Goal: Task Accomplishment & Management: Manage account settings

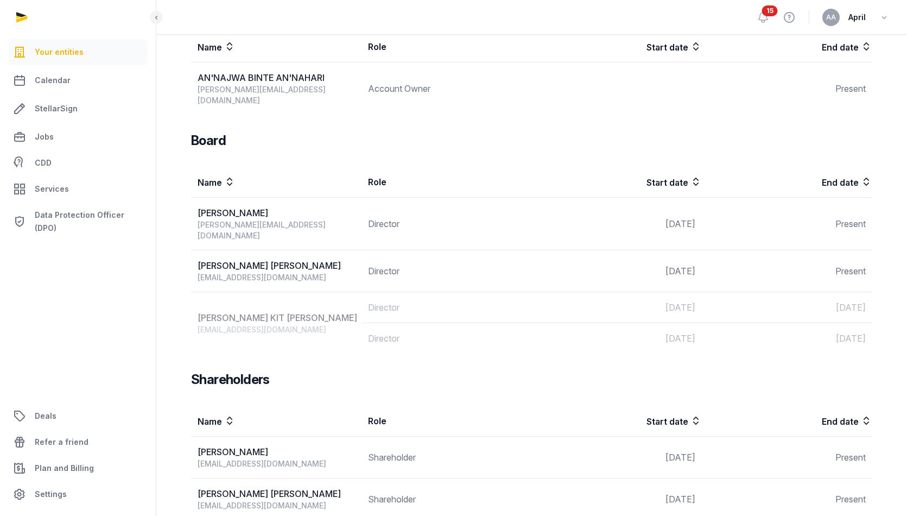
click at [862, 17] on span "April" at bounding box center [856, 17] width 17 height 13
click at [879, 19] on icon "button" at bounding box center [884, 17] width 11 height 15
click at [823, 43] on link "Your Profile" at bounding box center [829, 43] width 122 height 20
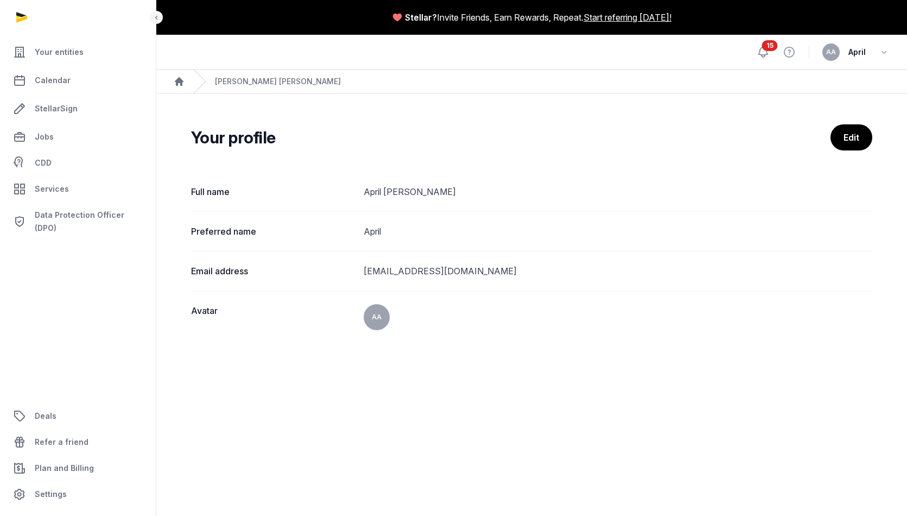
click at [764, 50] on icon at bounding box center [763, 52] width 13 height 13
